Goal: Information Seeking & Learning: Learn about a topic

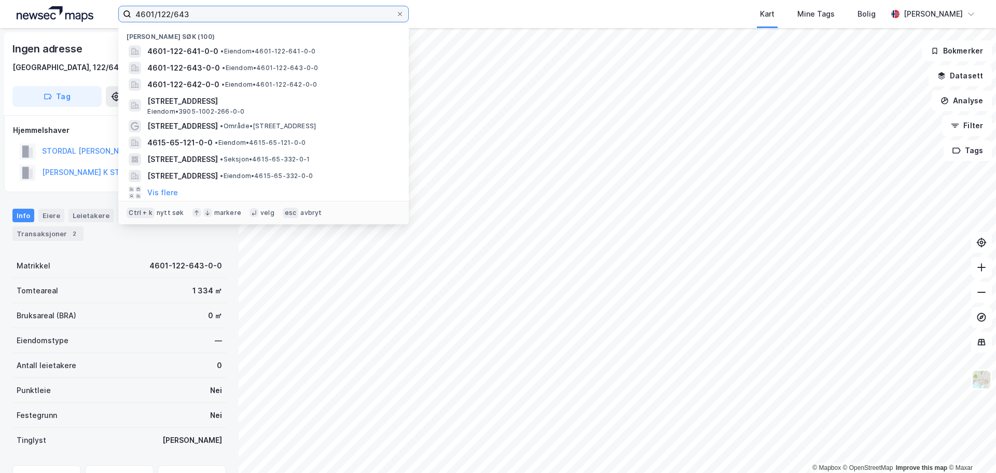
drag, startPoint x: 214, startPoint y: 15, endPoint x: 4, endPoint y: 12, distance: 209.6
click at [4, 12] on div "4601/122/643 Nylige søk (100) 4601-122-641-0-0 • Eiendom • 4601-122-641-0-0 460…" at bounding box center [498, 14] width 996 height 28
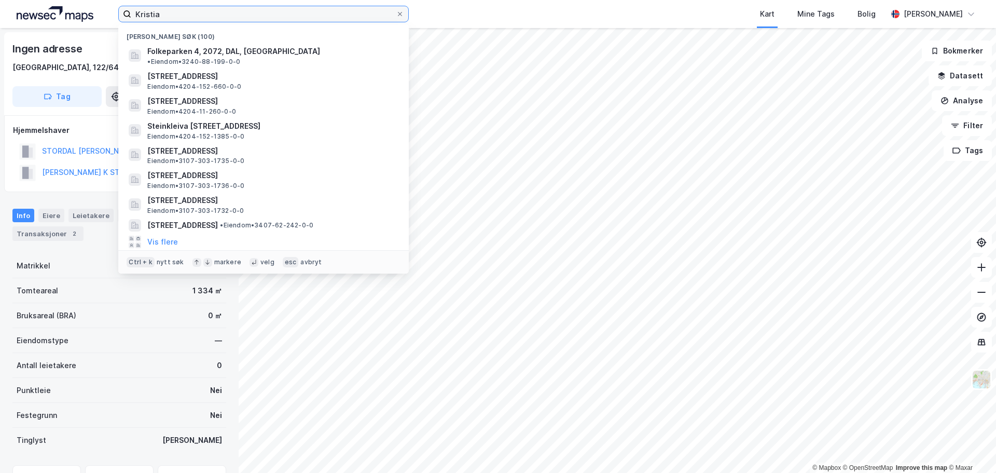
type input "Kristian"
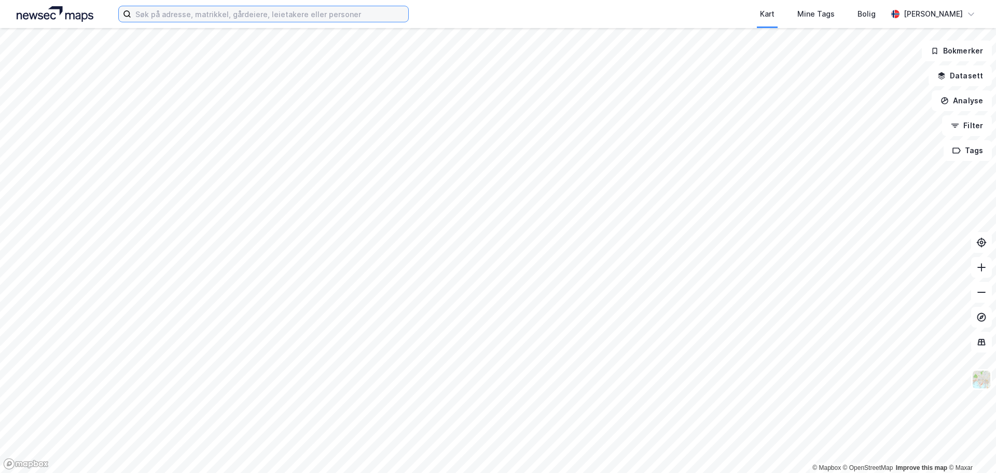
click at [221, 11] on input at bounding box center [269, 14] width 277 height 16
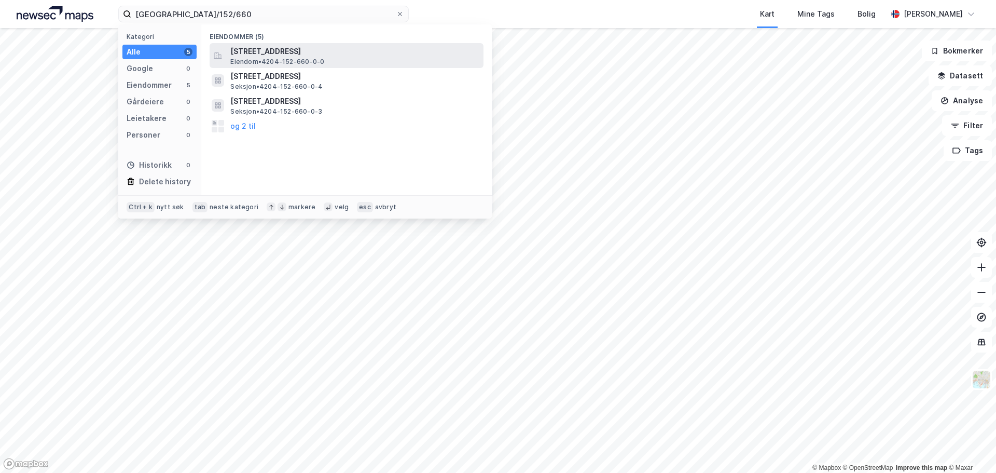
click at [272, 56] on span "[STREET_ADDRESS]" at bounding box center [354, 51] width 249 height 12
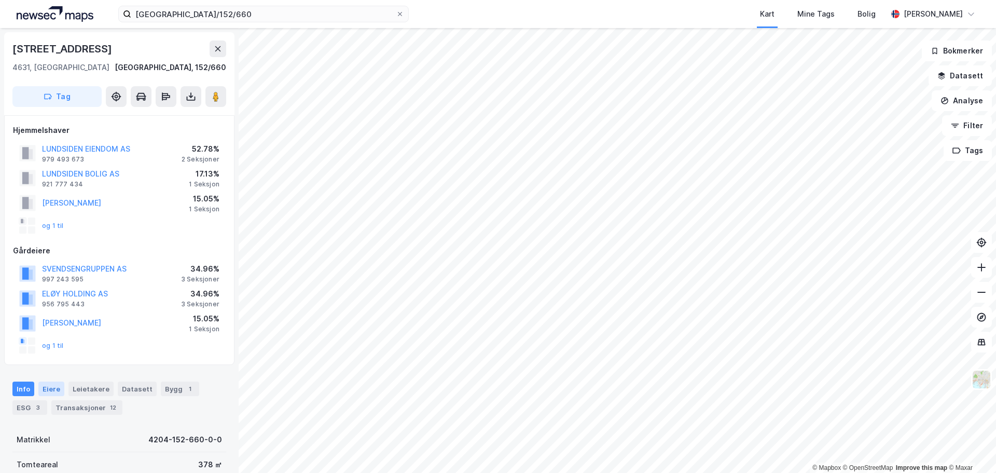
click at [51, 387] on div "Eiere" at bounding box center [51, 388] width 26 height 15
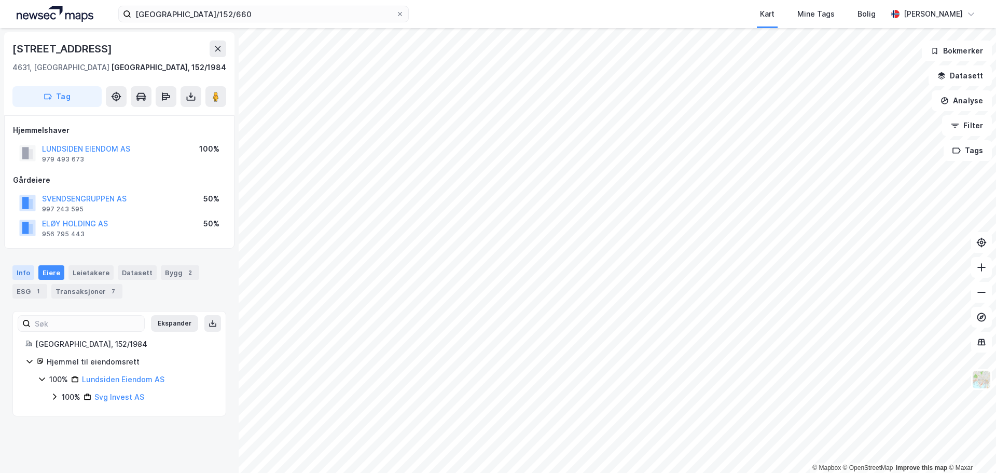
click at [24, 272] on div "Info" at bounding box center [23, 272] width 22 height 15
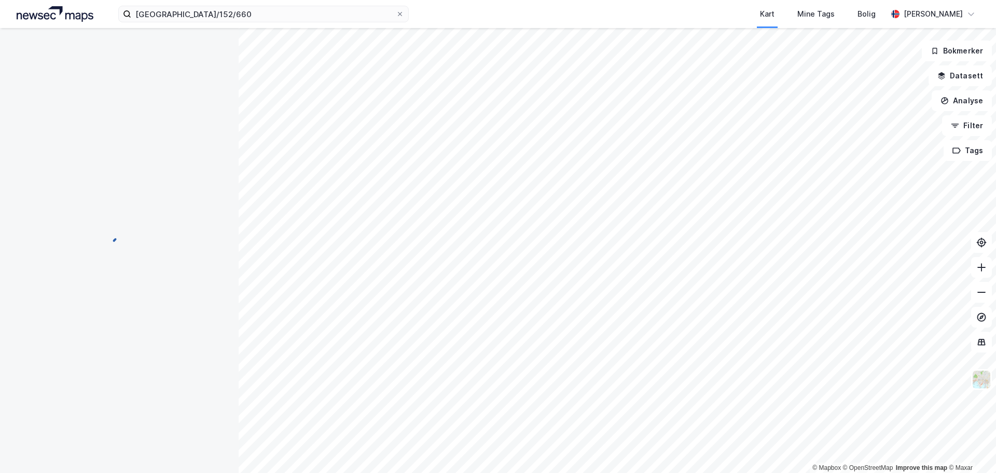
scroll to position [110, 0]
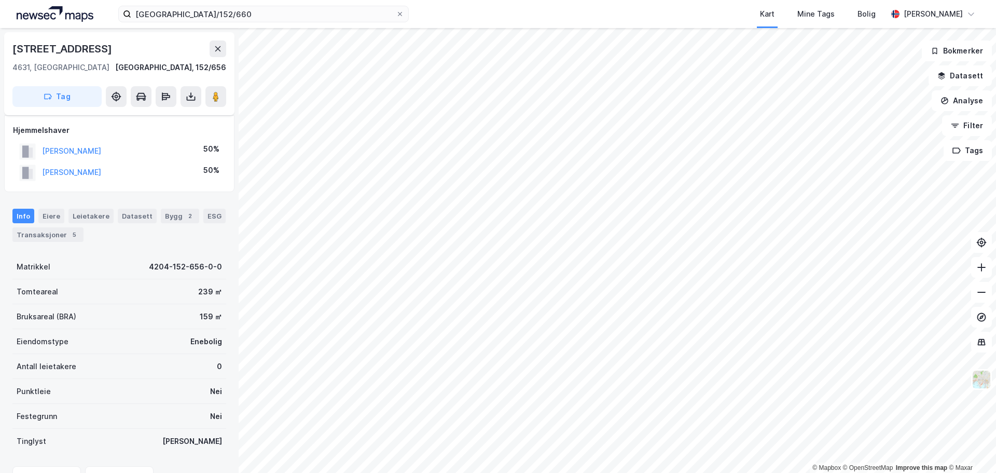
scroll to position [102, 0]
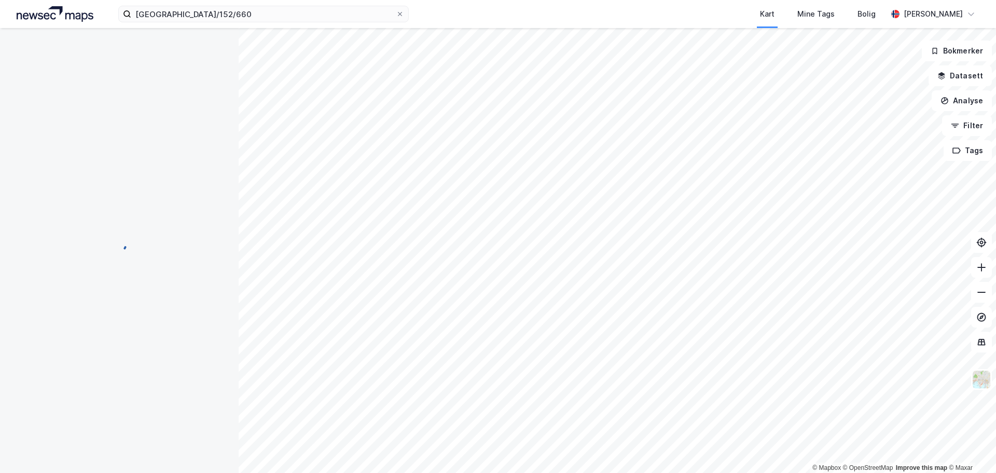
scroll to position [102, 0]
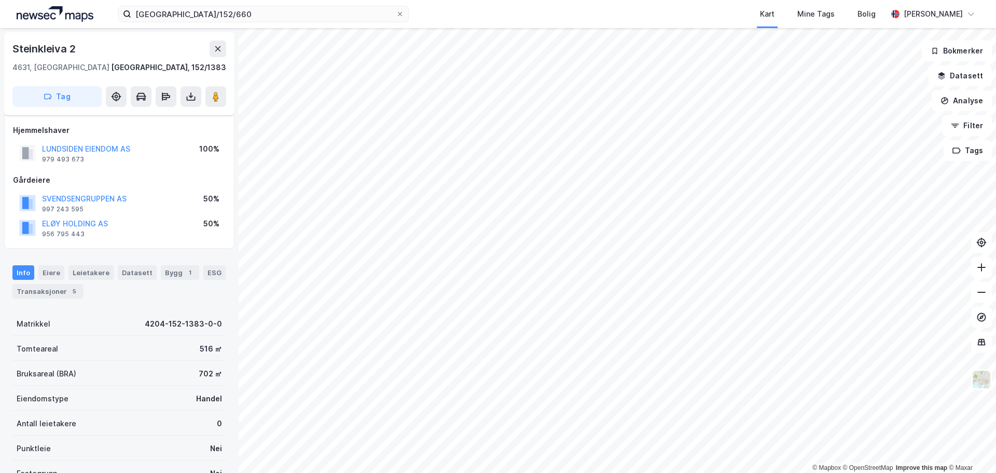
scroll to position [102, 0]
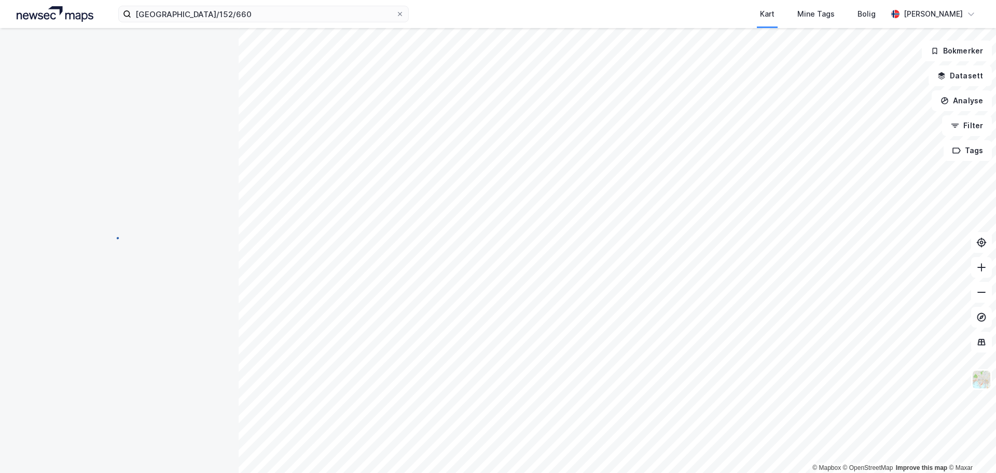
scroll to position [102, 0]
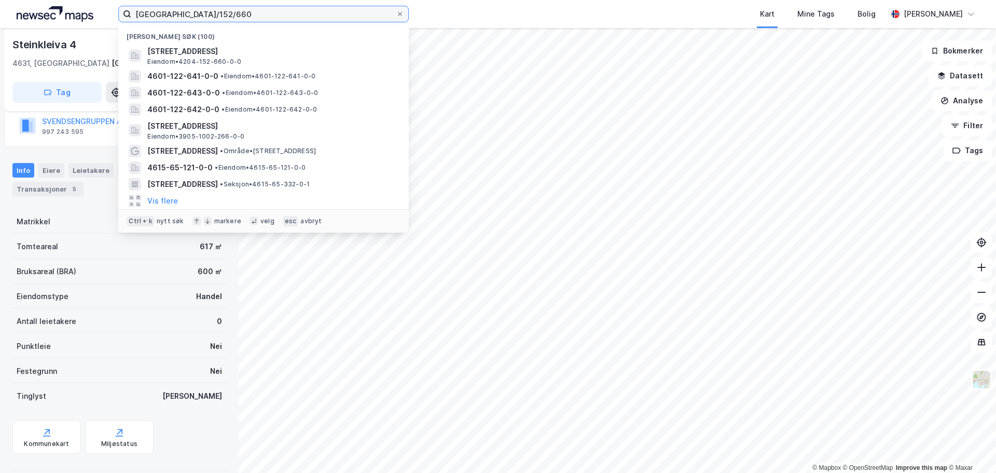
drag, startPoint x: 192, startPoint y: 11, endPoint x: 261, endPoint y: 24, distance: 70.2
click at [259, 22] on div "[GEOGRAPHIC_DATA]/152/660 Nylige søk (100) [STREET_ADDRESS] • 4204-152-660-0-0 …" at bounding box center [263, 14] width 290 height 17
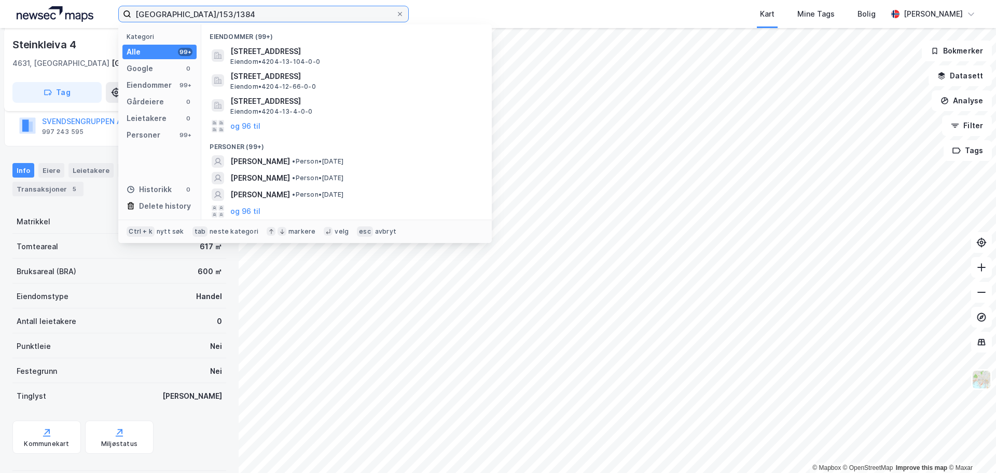
type input "[GEOGRAPHIC_DATA]/153/1384"
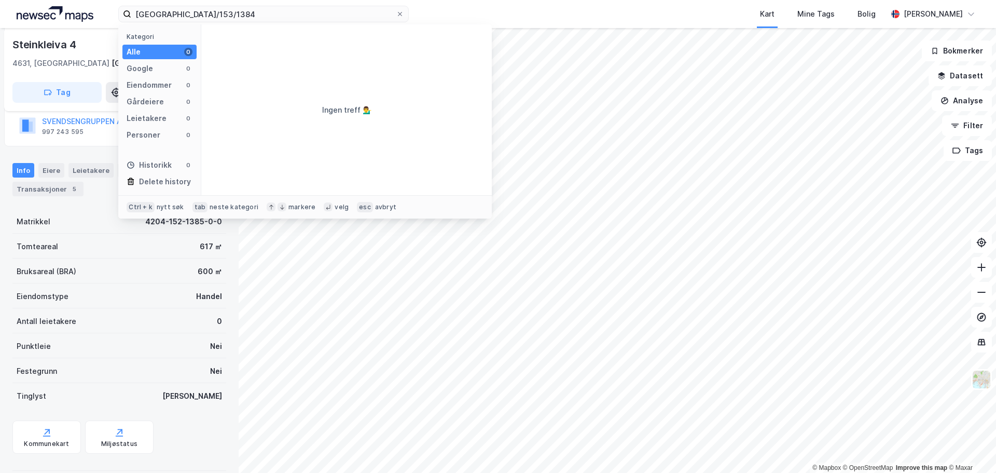
click at [549, 6] on div "Kart Mine Tags Bolig" at bounding box center [673, 14] width 428 height 28
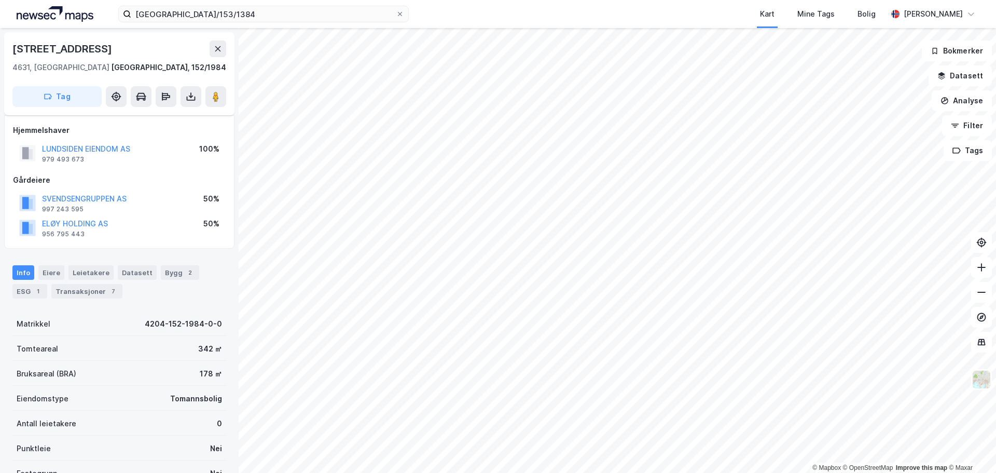
scroll to position [102, 0]
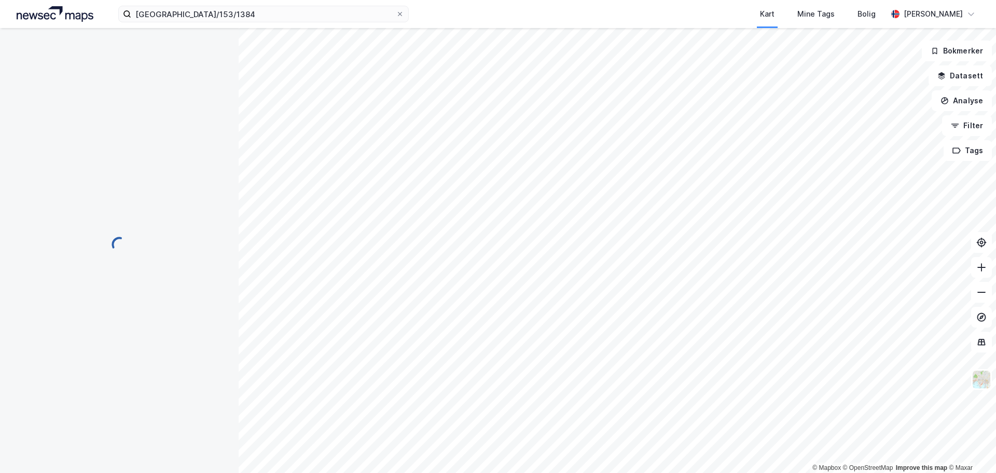
scroll to position [102, 0]
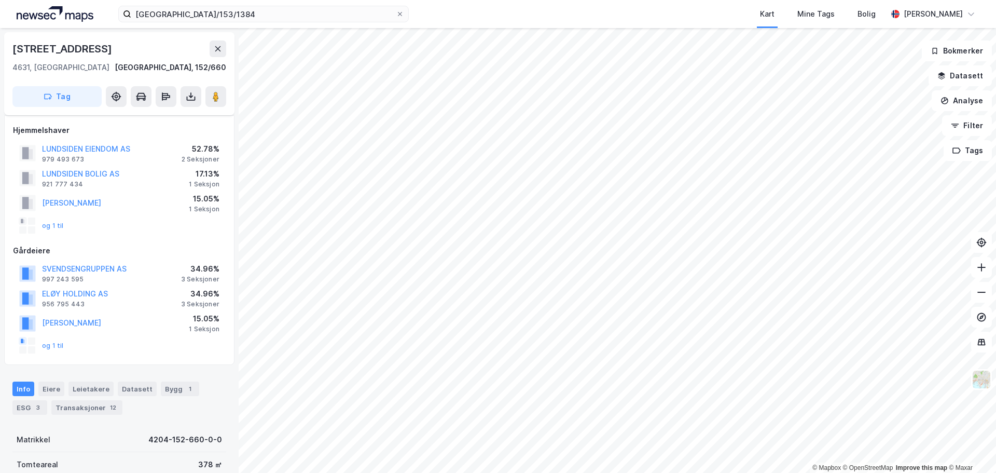
scroll to position [102, 0]
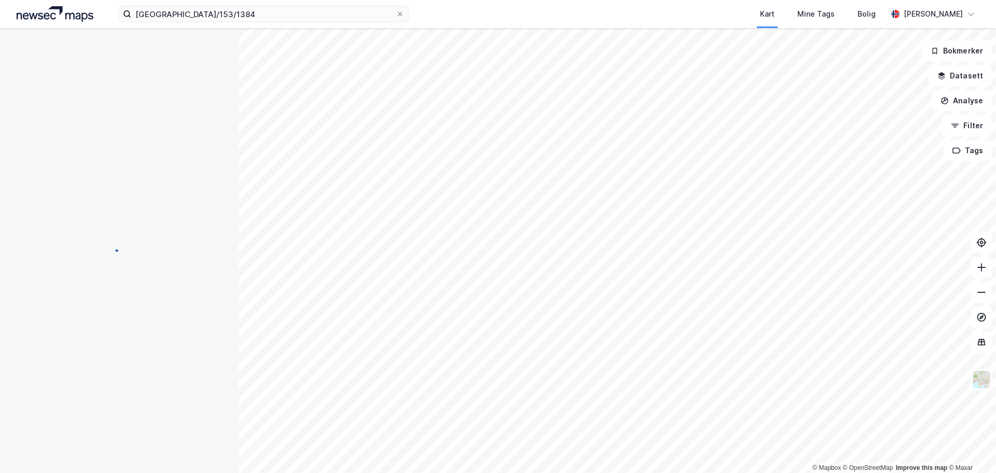
scroll to position [102, 0]
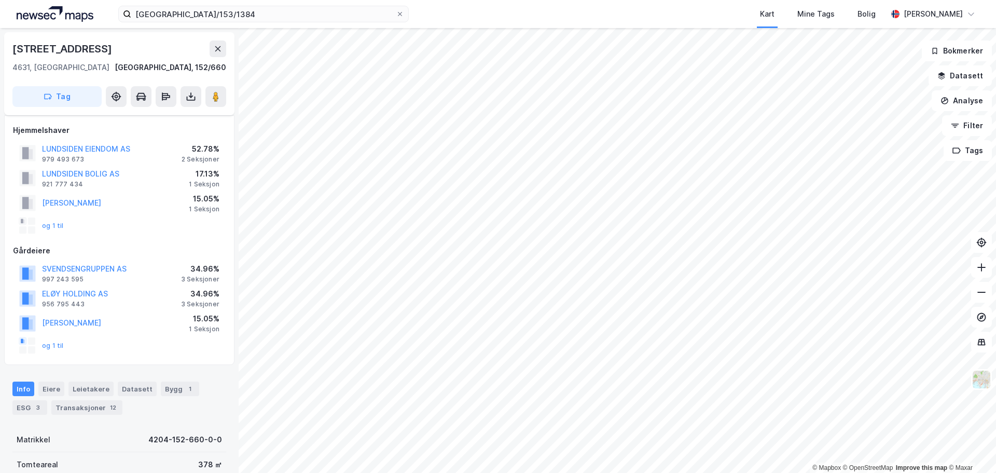
scroll to position [102, 0]
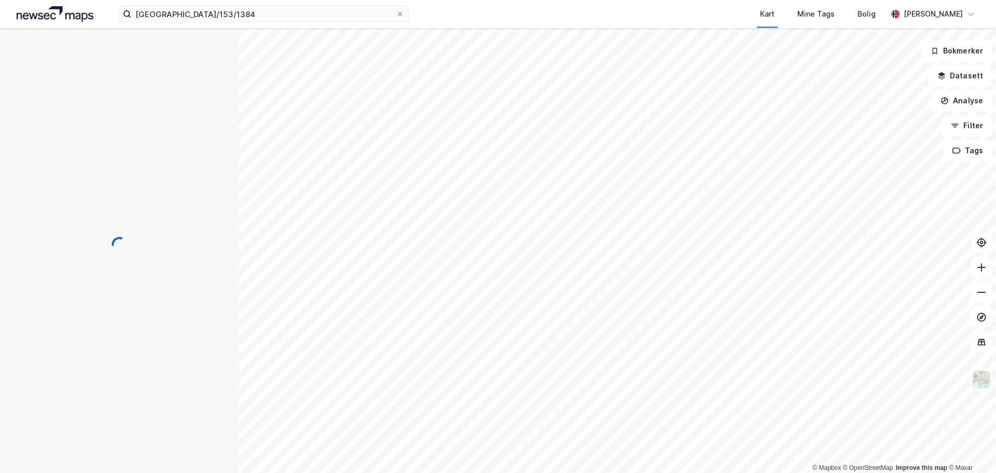
scroll to position [102, 0]
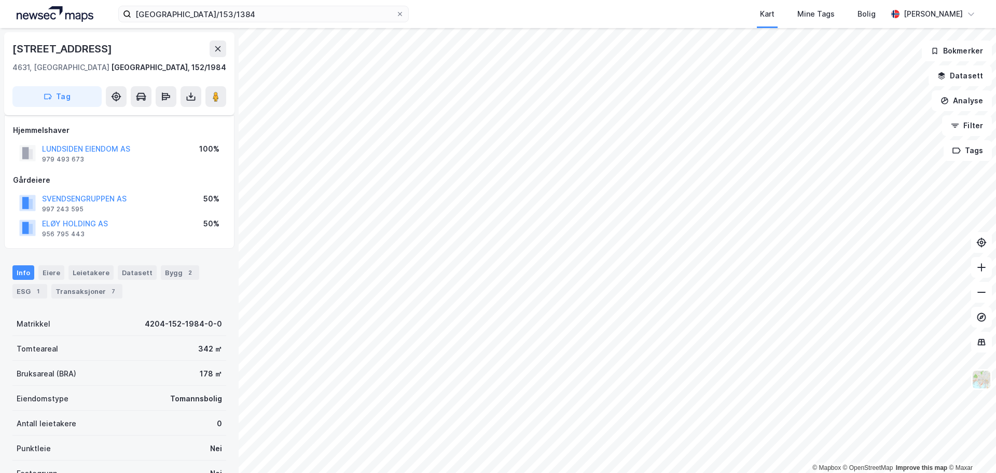
scroll to position [102, 0]
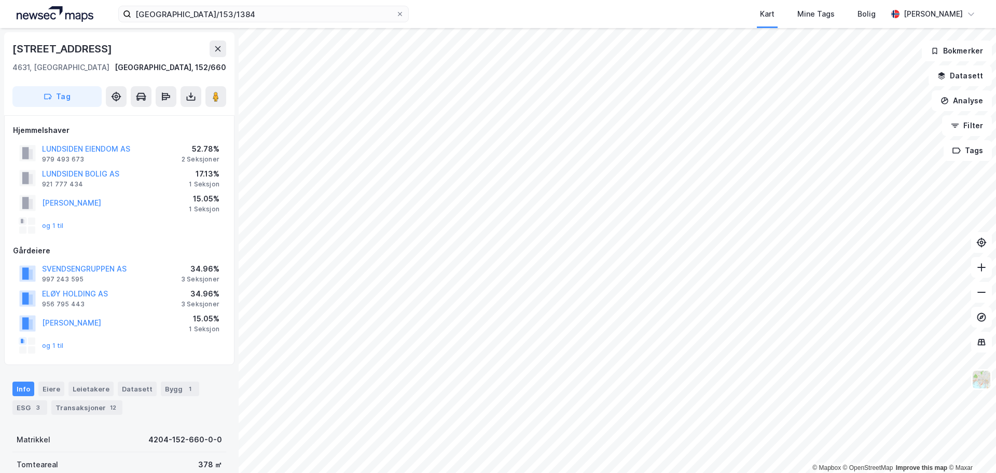
scroll to position [102, 0]
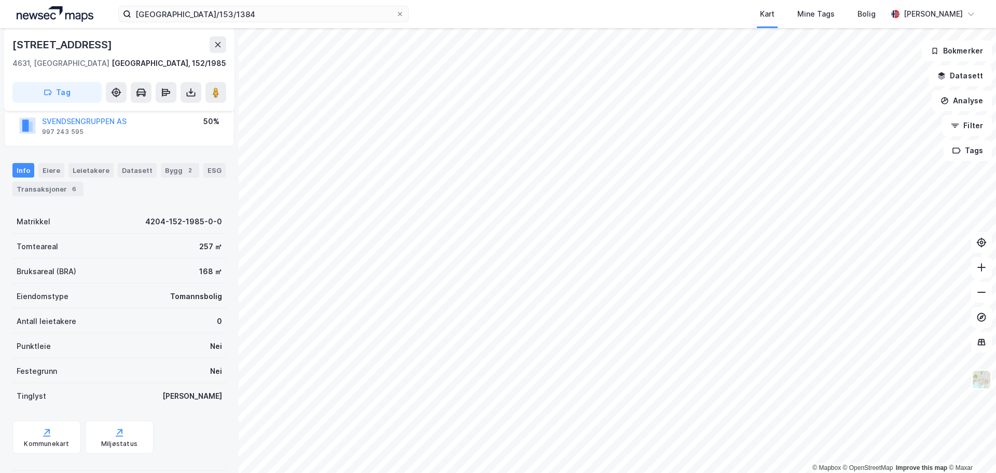
scroll to position [117, 0]
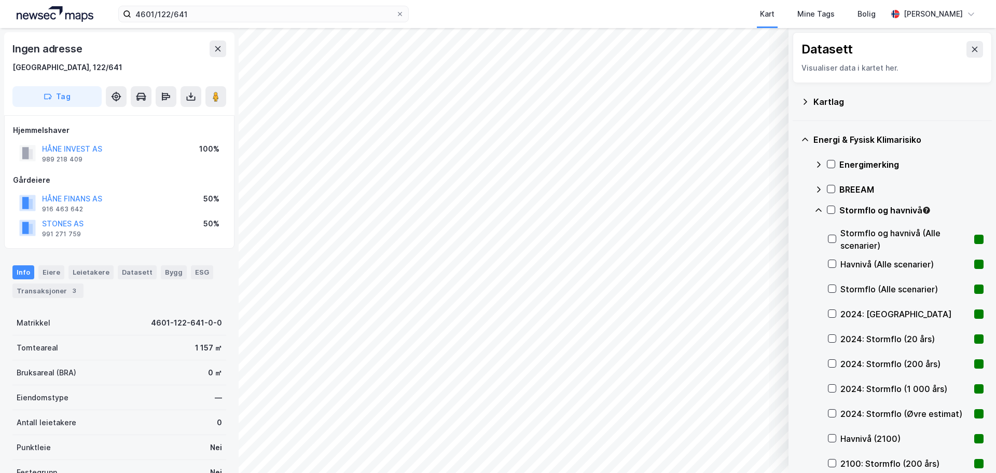
scroll to position [476, 0]
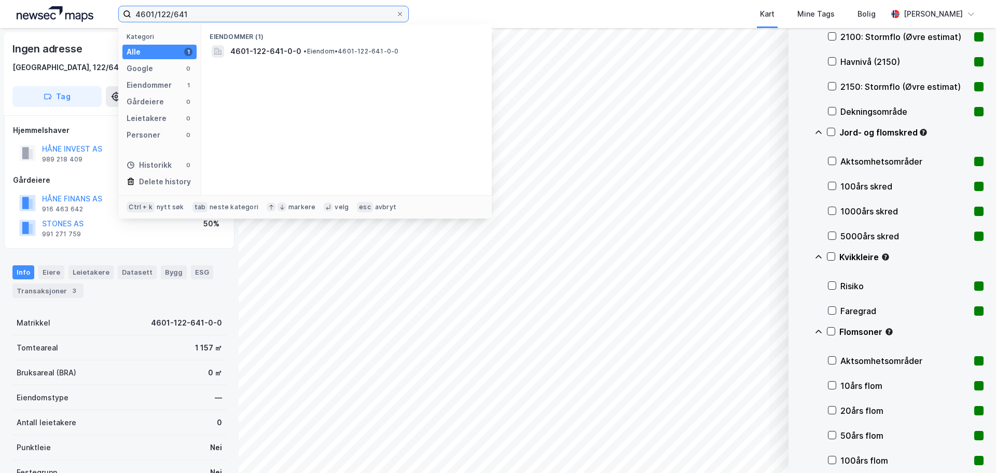
drag, startPoint x: 224, startPoint y: 19, endPoint x: 22, endPoint y: -7, distance: 203.5
click at [22, 0] on html "4601/122/641 Kategori Alle 1 Google 0 Eiendommer 1 Gårdeiere 0 Leietakere 0 Per…" at bounding box center [498, 236] width 996 height 473
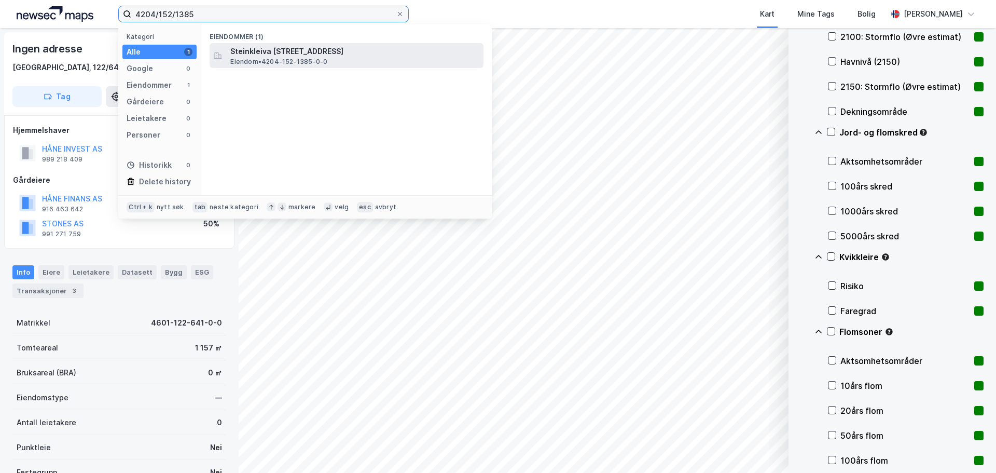
type input "4204/152/1385"
click at [261, 48] on span "Steinkleiva [STREET_ADDRESS]" at bounding box center [354, 51] width 249 height 12
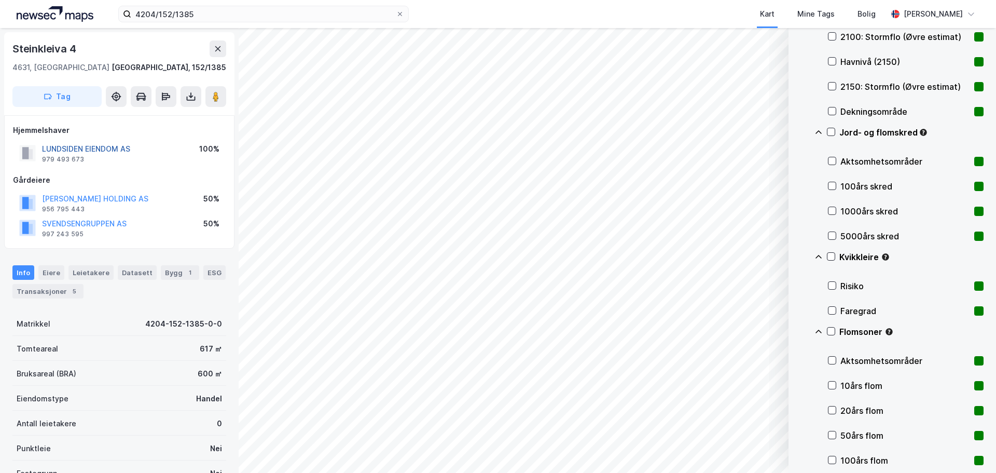
click at [0, 0] on button "LUNDSIDEN EIENDOM AS" at bounding box center [0, 0] width 0 height 0
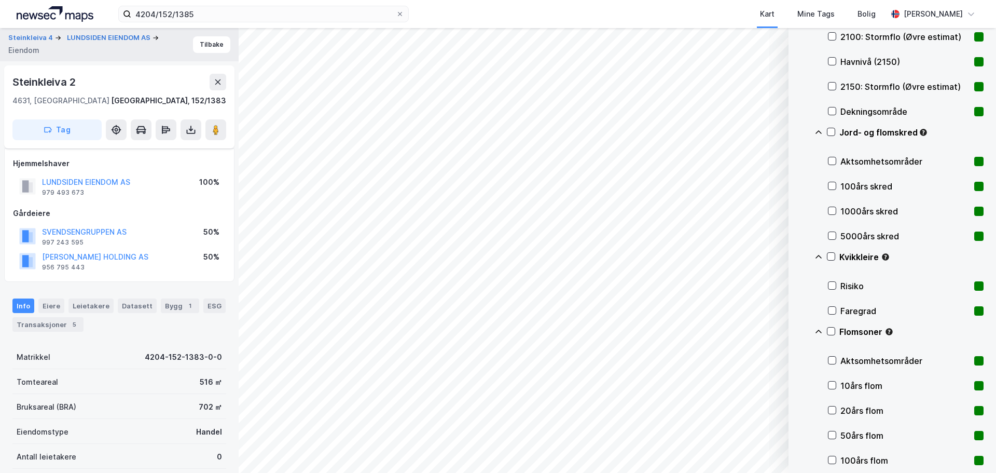
scroll to position [150, 0]
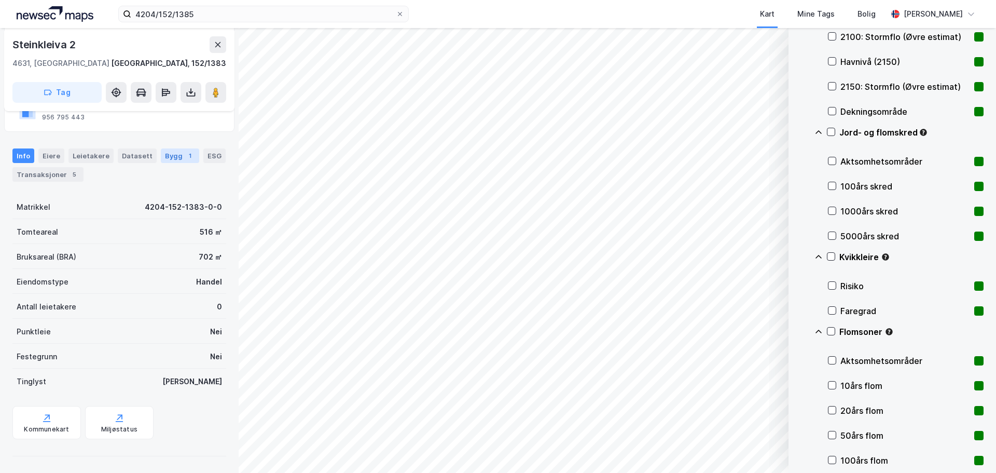
click at [175, 157] on div "Bygg 1" at bounding box center [180, 155] width 38 height 15
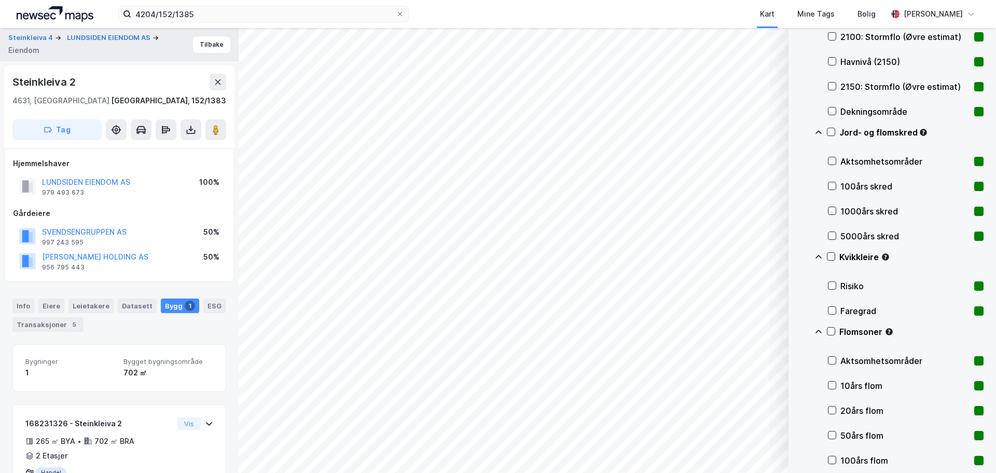
scroll to position [48, 0]
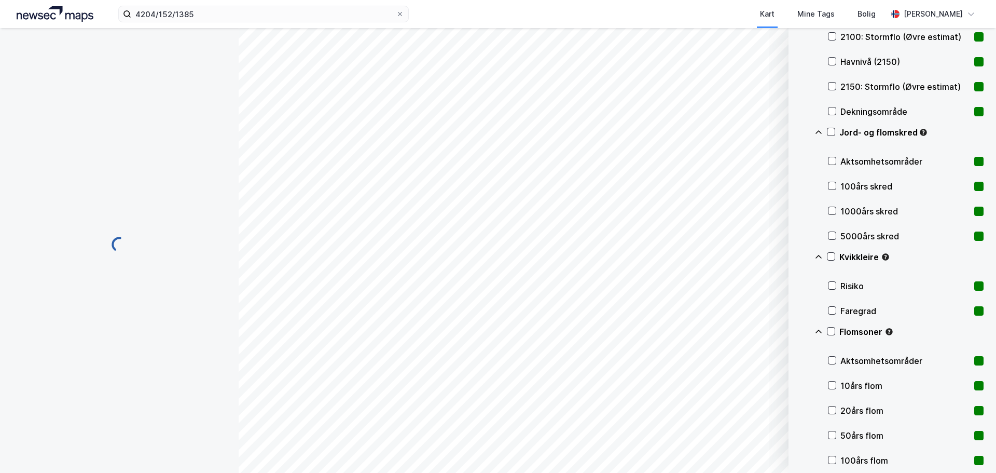
scroll to position [15, 0]
